Goal: Transaction & Acquisition: Purchase product/service

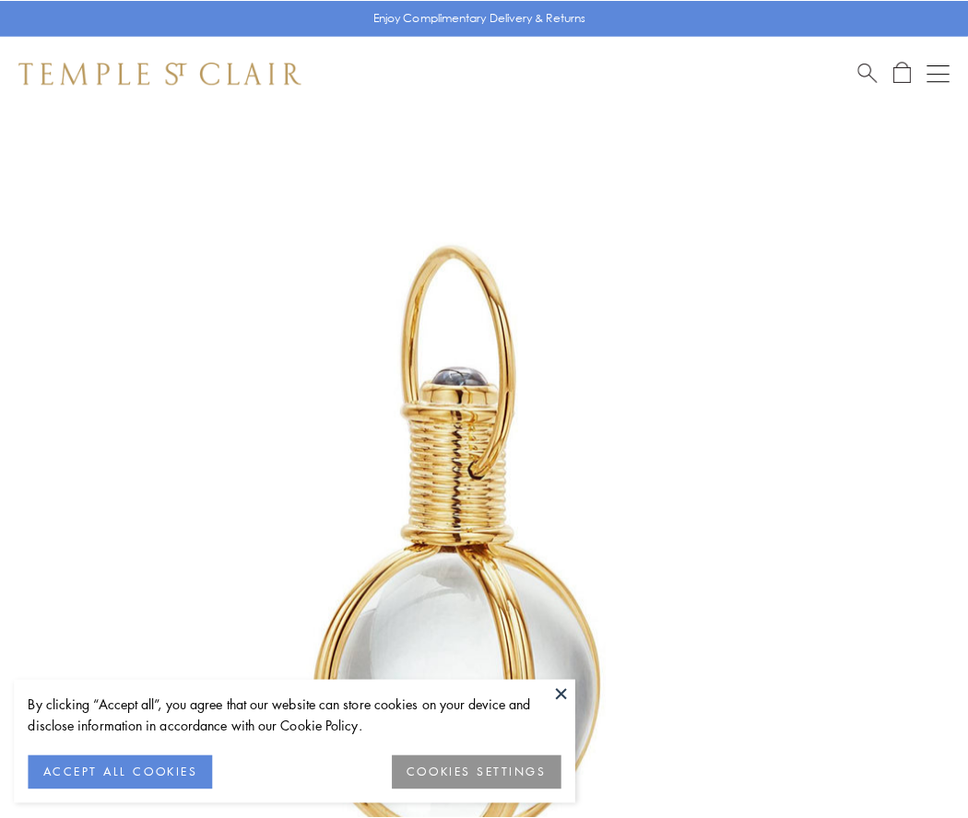
scroll to position [481, 0]
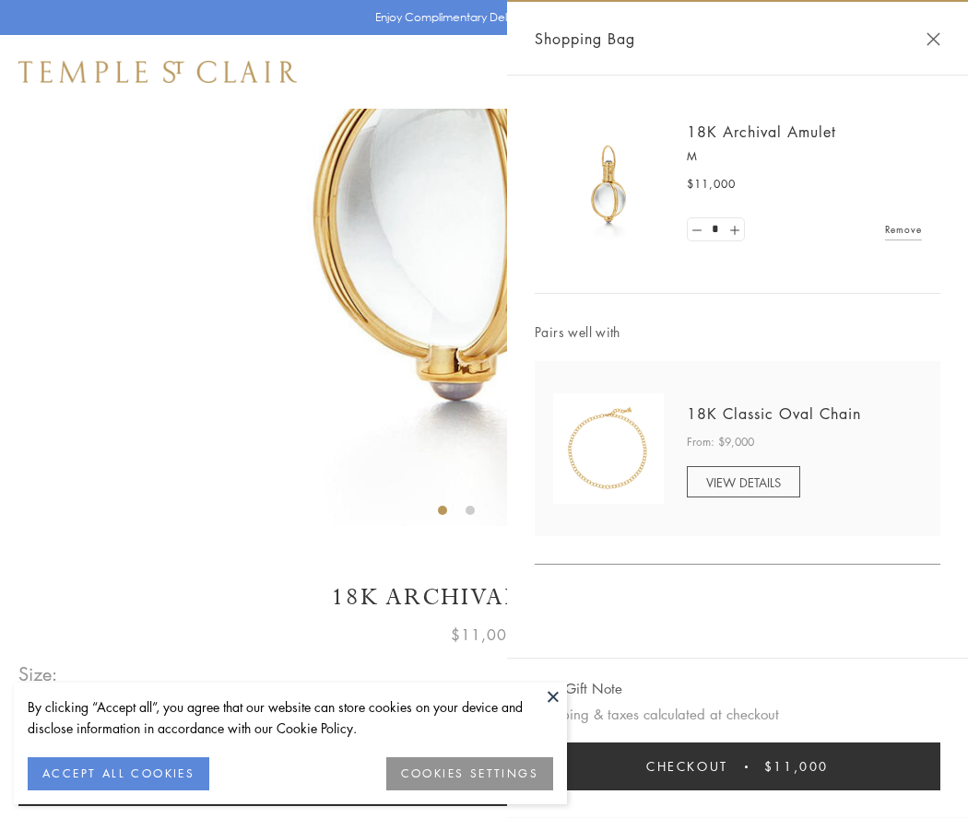
click at [737, 767] on button "Checkout $11,000" at bounding box center [738, 767] width 406 height 48
